Goal: Find specific page/section: Find specific page/section

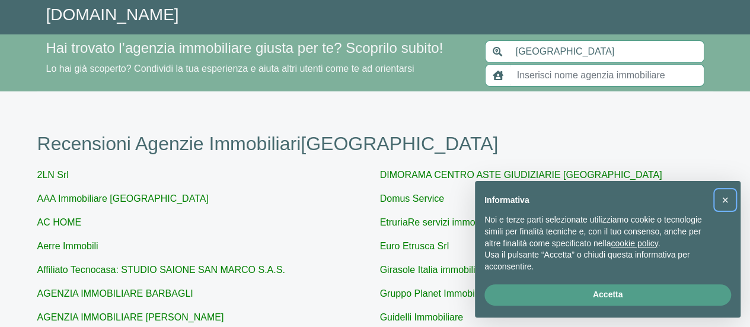
click at [728, 200] on span "×" at bounding box center [725, 199] width 7 height 13
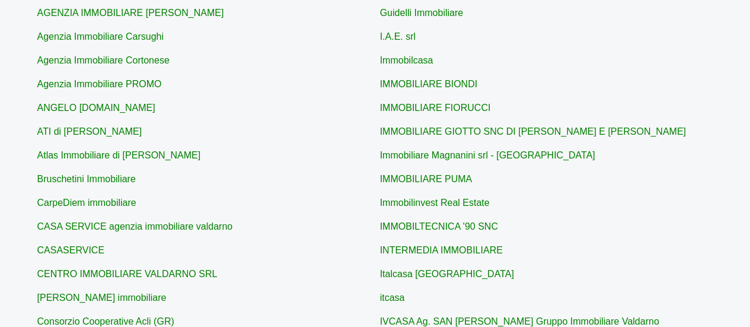
scroll to position [313, 0]
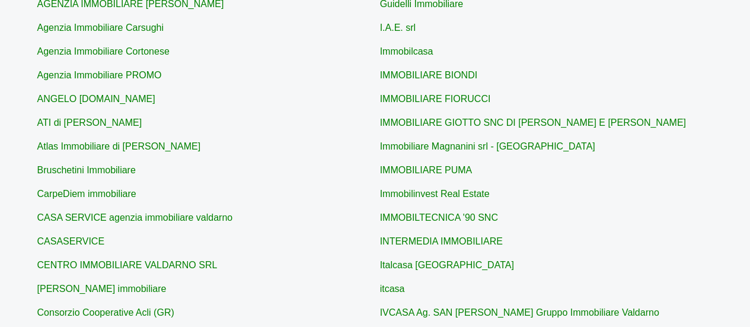
type input "Aerre Immobili"
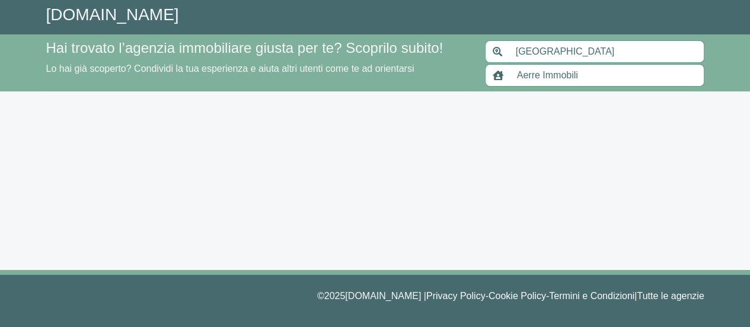
scroll to position [24, 0]
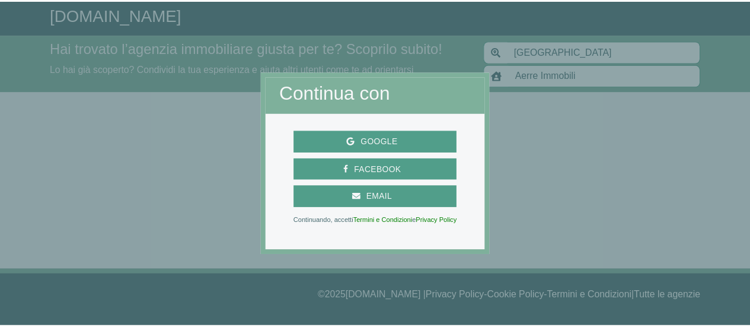
scroll to position [313, 0]
